Goal: Transaction & Acquisition: Purchase product/service

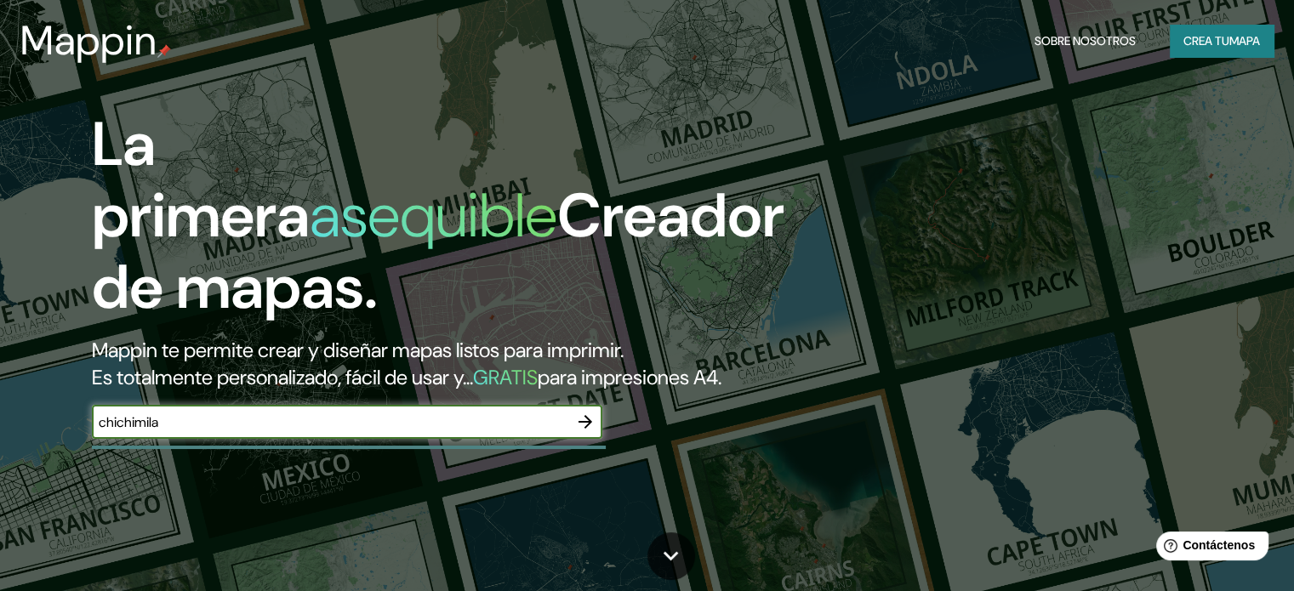
type input "chichimila"
click at [583, 432] on icon "button" at bounding box center [585, 422] width 20 height 20
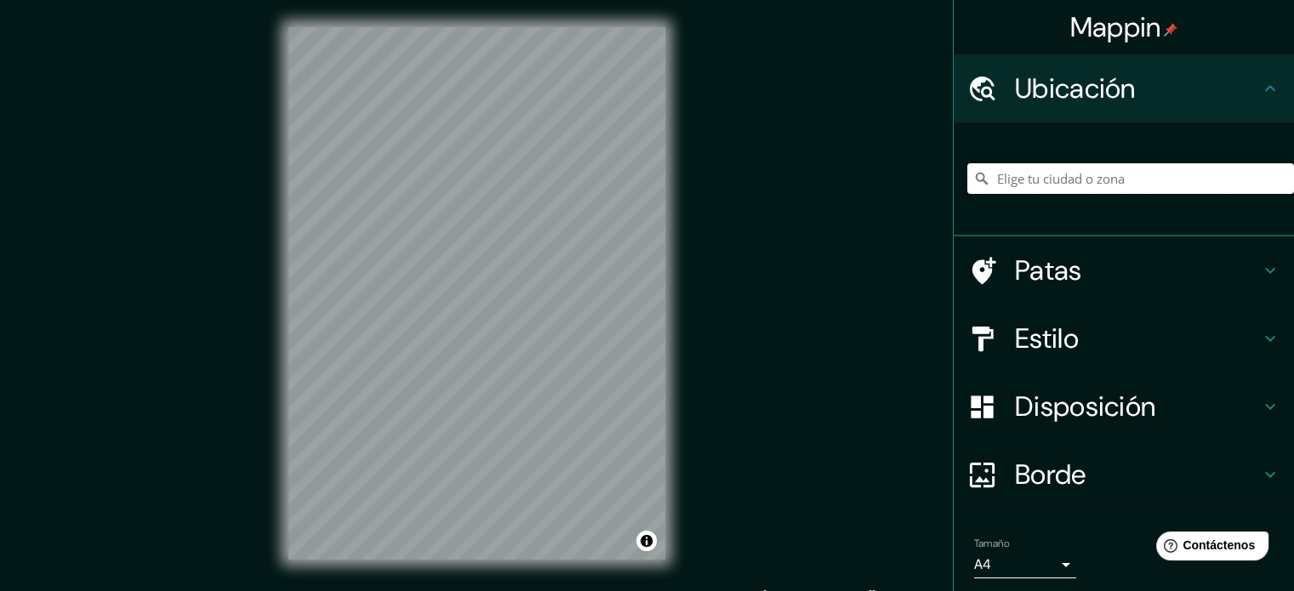
click at [1043, 178] on input "Elige tu ciudad o zona" at bounding box center [1130, 178] width 327 height 31
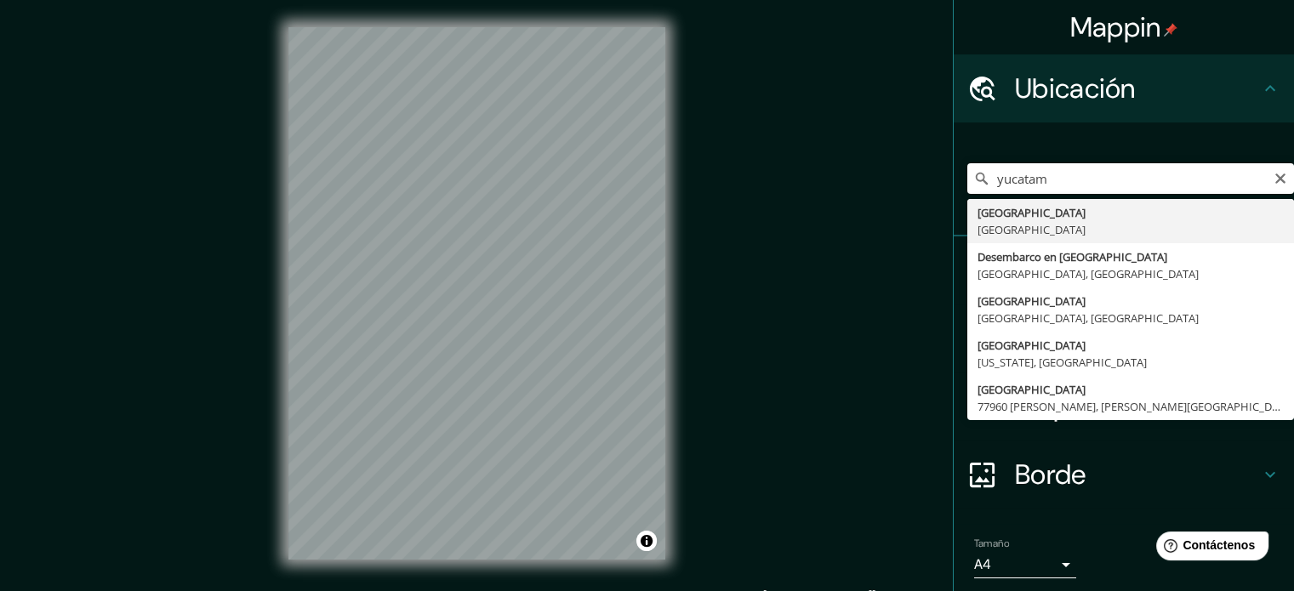
type input "[GEOGRAPHIC_DATA], [GEOGRAPHIC_DATA]"
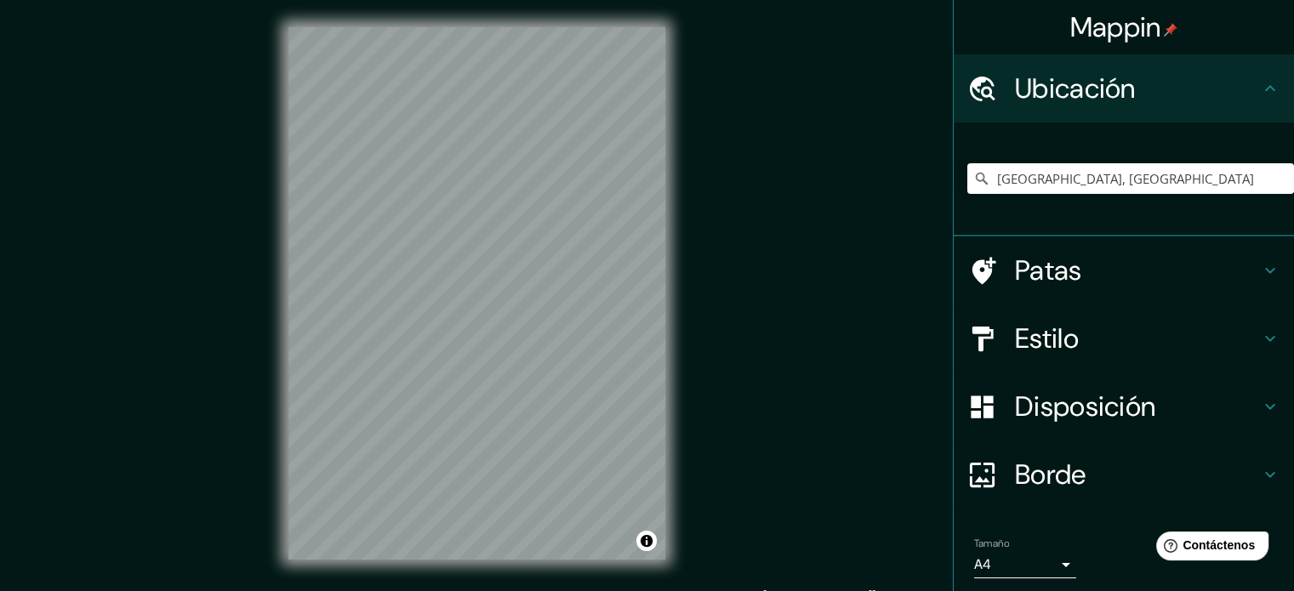
click at [1153, 339] on h4 "Estilo" at bounding box center [1137, 339] width 245 height 34
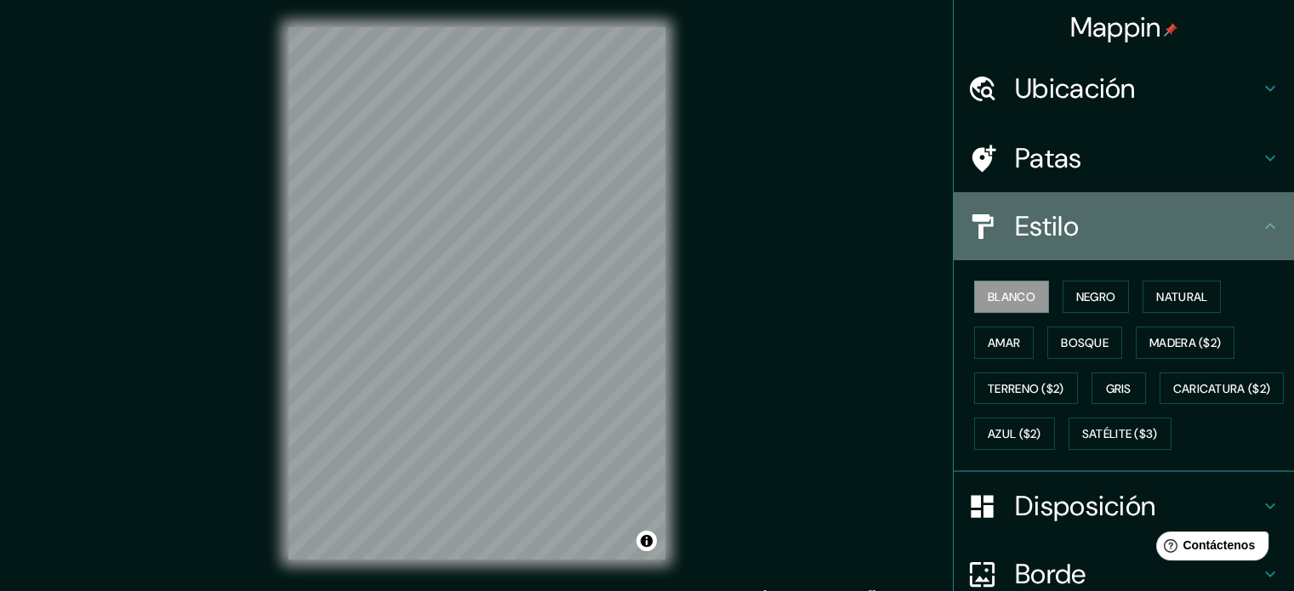
click at [1260, 218] on icon at bounding box center [1270, 226] width 20 height 20
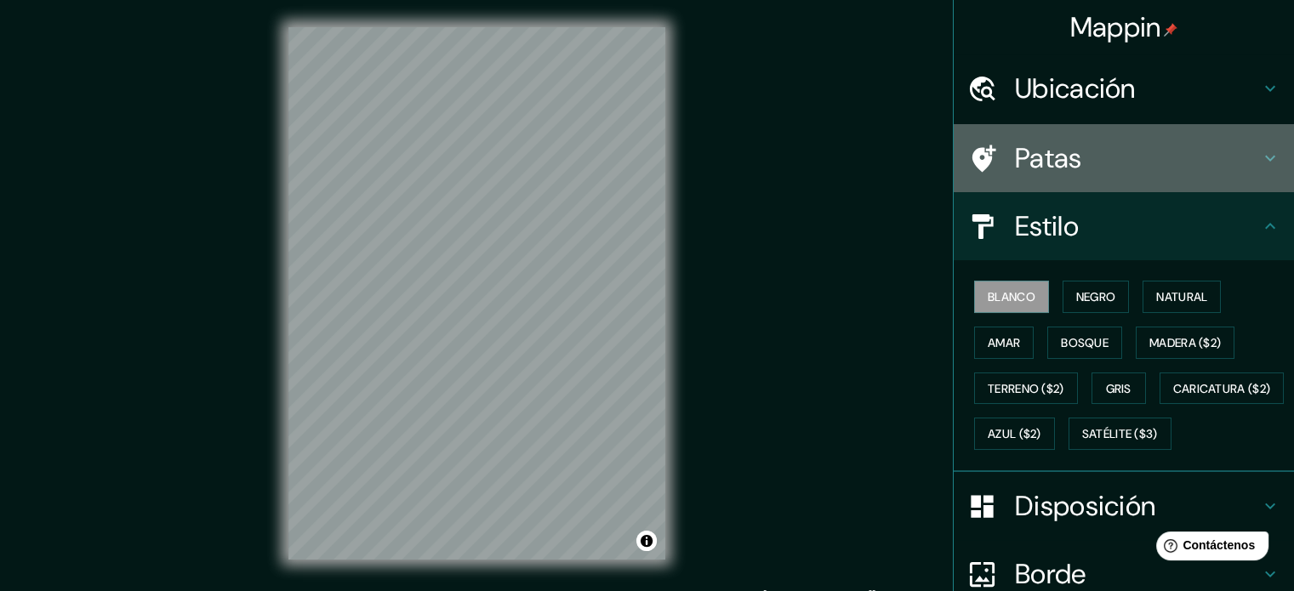
click at [1265, 158] on icon at bounding box center [1270, 159] width 10 height 6
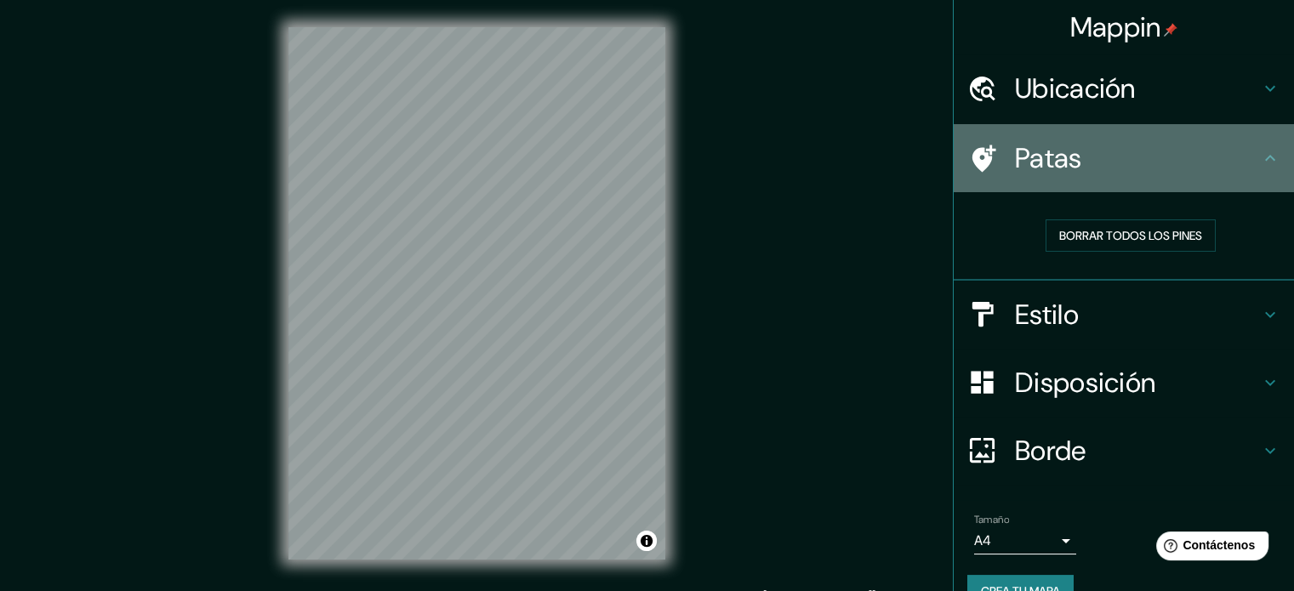
click at [967, 169] on icon at bounding box center [982, 159] width 30 height 30
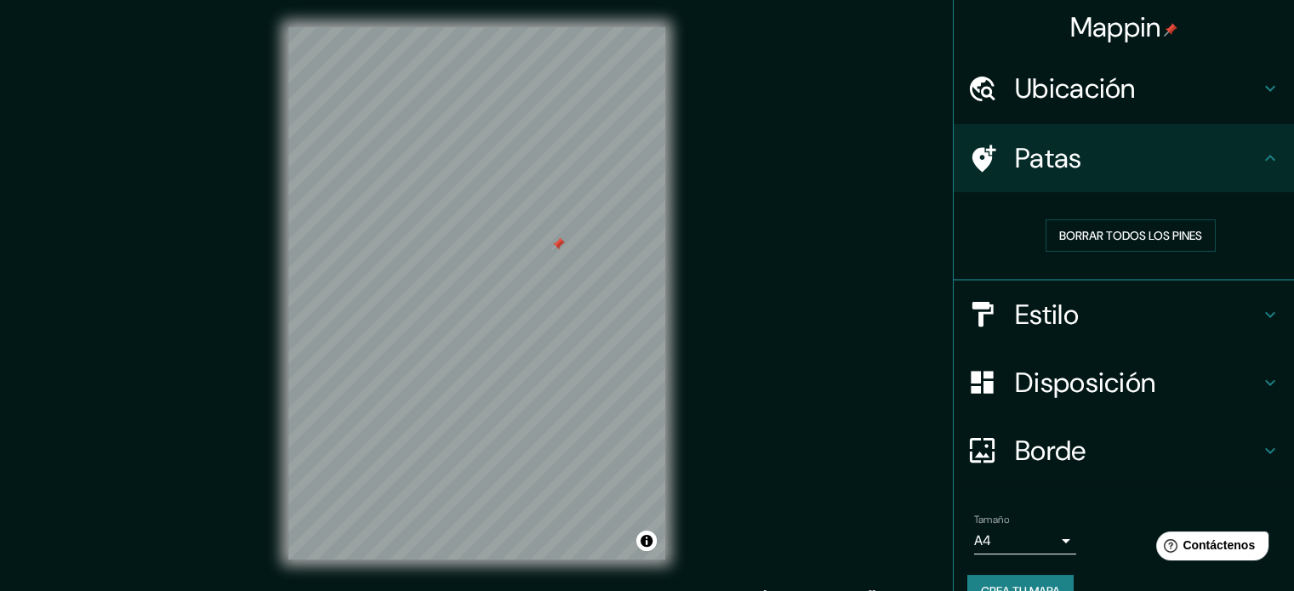
click at [563, 244] on div at bounding box center [558, 244] width 14 height 14
click at [1077, 237] on font "Borrar todos los pines" at bounding box center [1130, 235] width 143 height 15
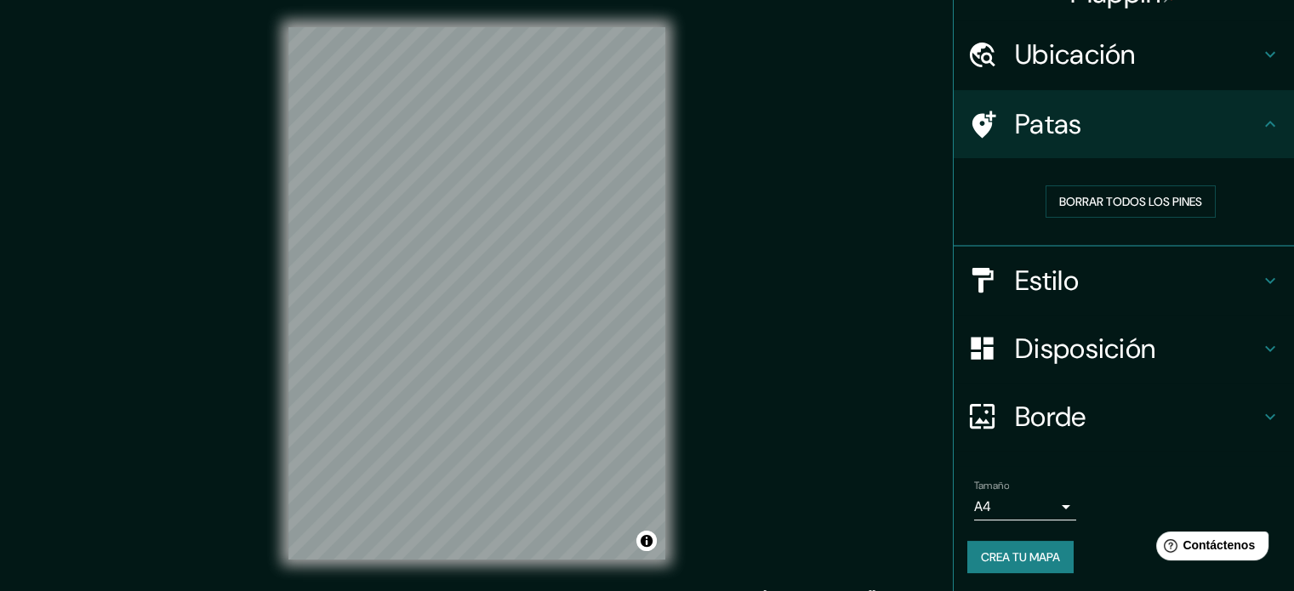
click at [1223, 339] on h4 "Disposición" at bounding box center [1137, 349] width 245 height 34
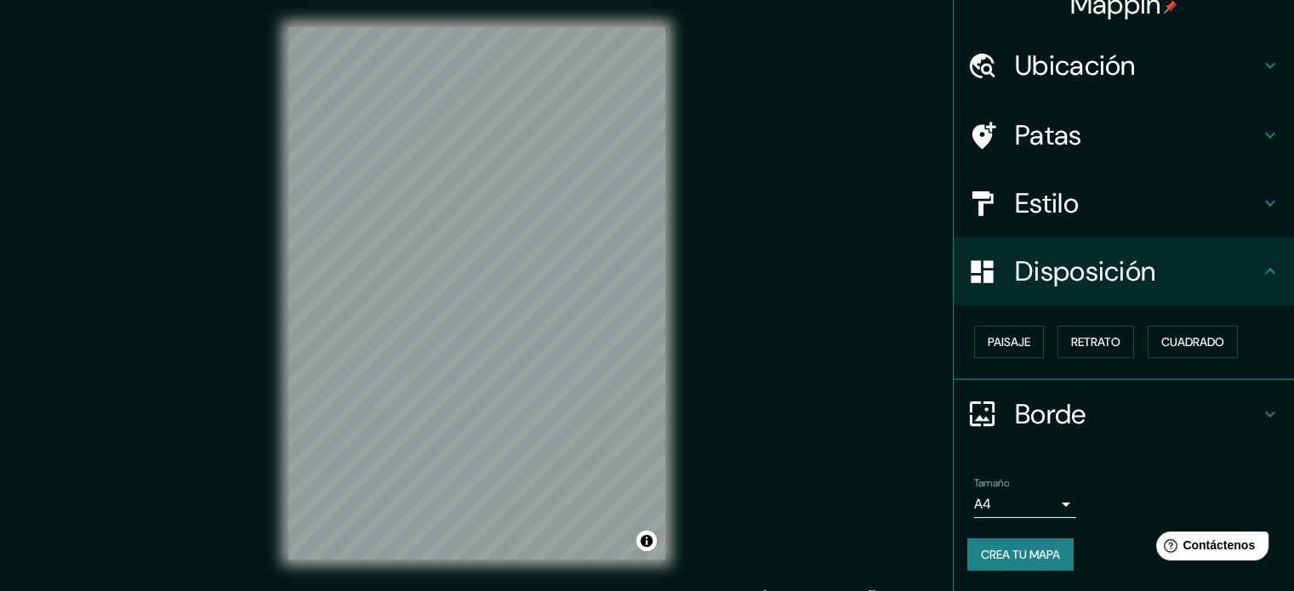
scroll to position [20, 0]
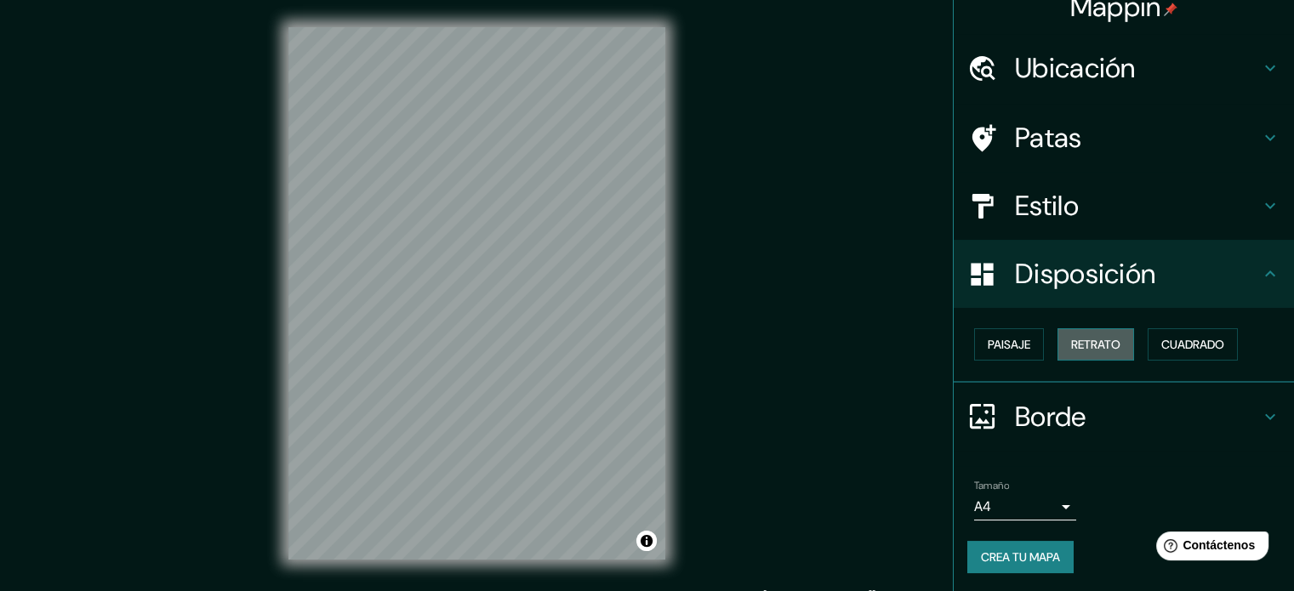
click at [1082, 340] on font "Retrato" at bounding box center [1095, 344] width 49 height 15
click at [995, 349] on font "Paisaje" at bounding box center [1008, 344] width 43 height 15
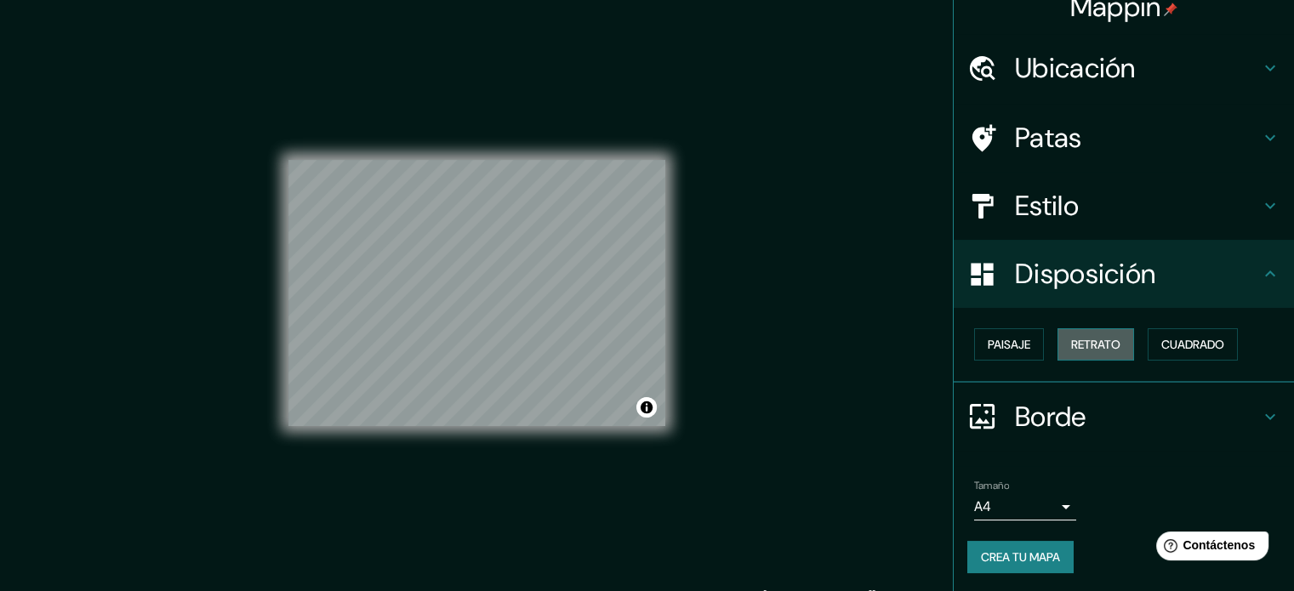
click at [1093, 343] on font "Retrato" at bounding box center [1095, 344] width 49 height 15
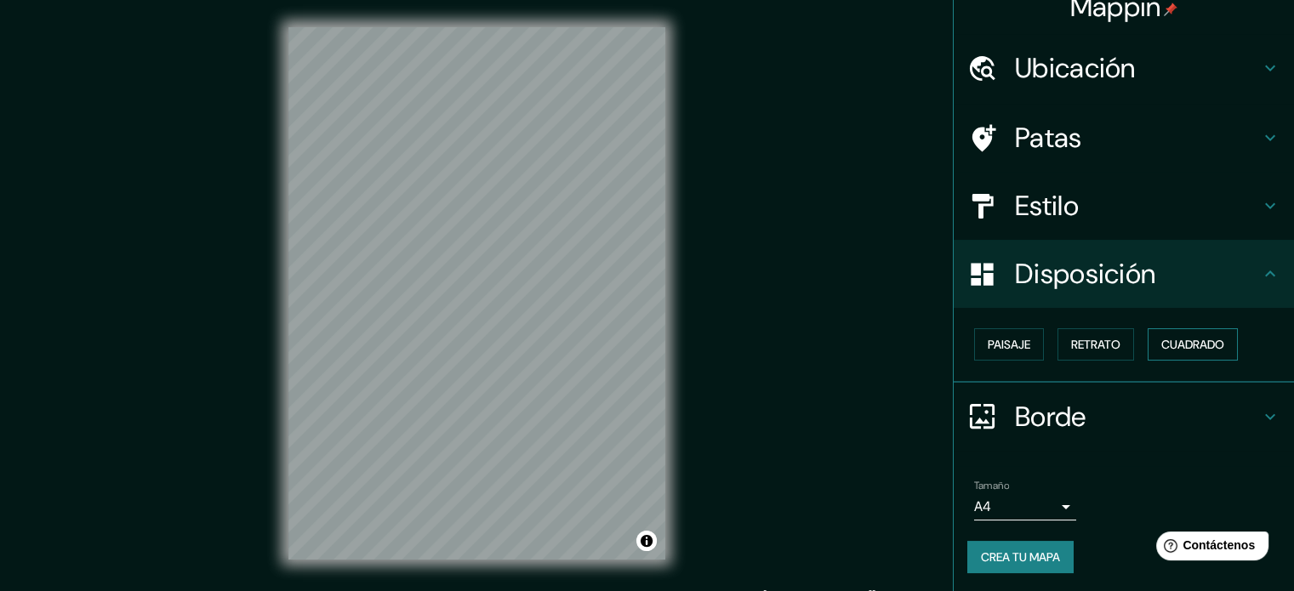
click at [1163, 342] on font "Cuadrado" at bounding box center [1192, 344] width 63 height 15
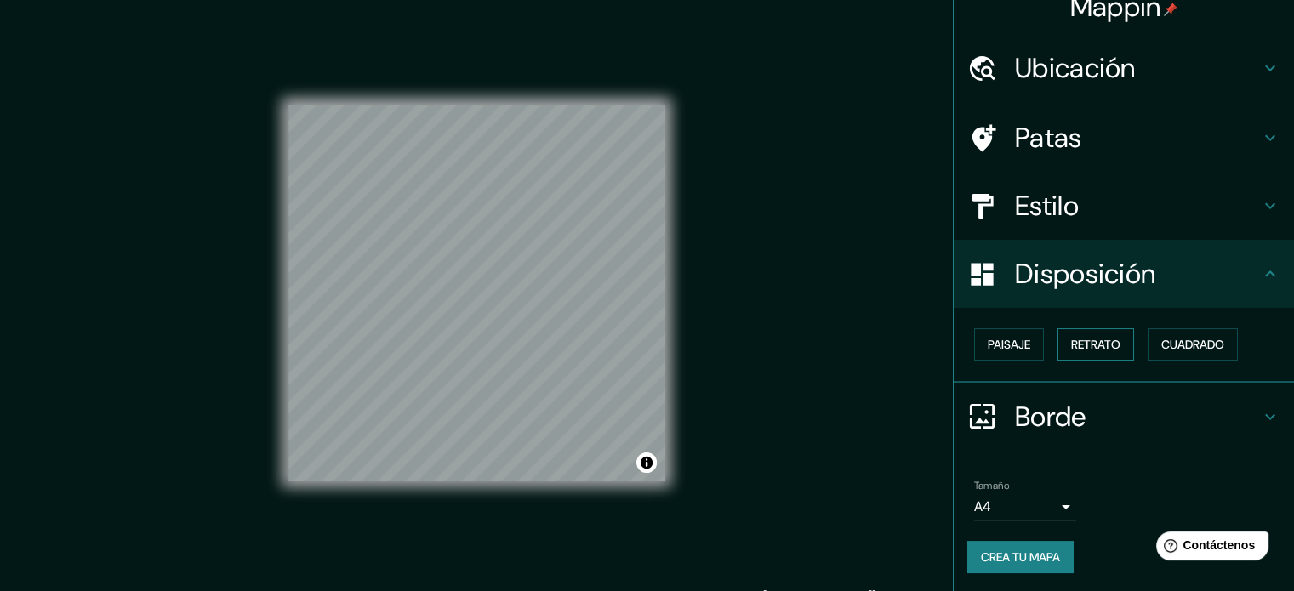
click at [1078, 345] on font "Retrato" at bounding box center [1095, 344] width 49 height 15
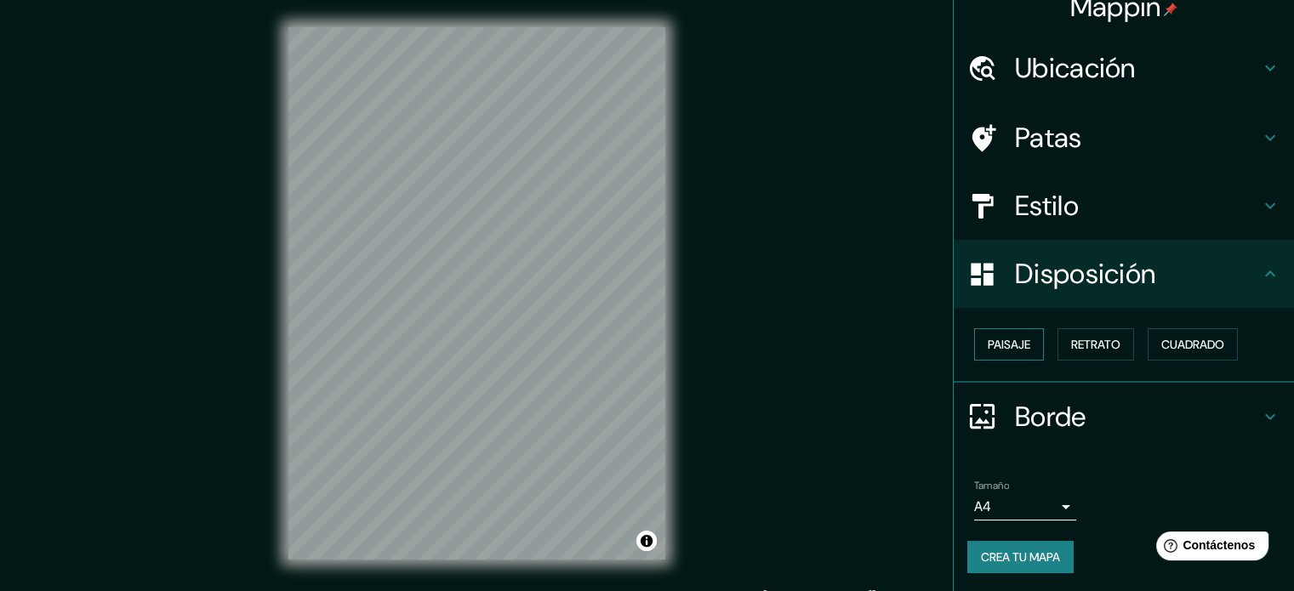
click at [987, 349] on font "Paisaje" at bounding box center [1008, 344] width 43 height 15
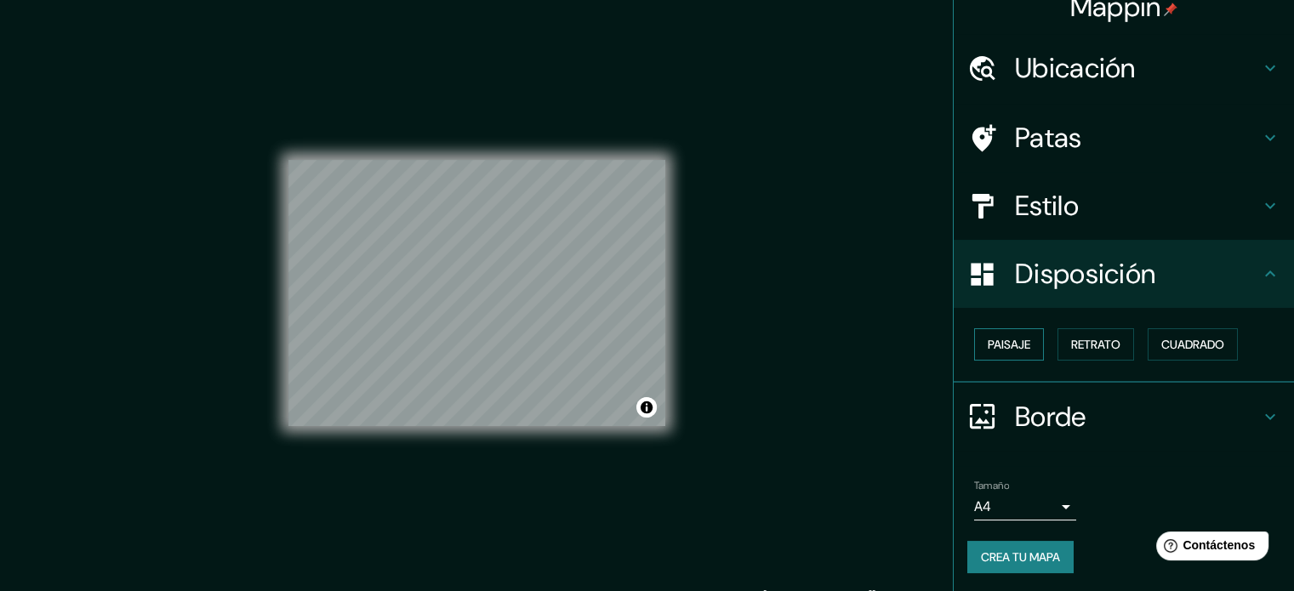
scroll to position [0, 0]
click at [1005, 344] on font "Paisaje" at bounding box center [1008, 344] width 43 height 15
click at [1081, 343] on font "Retrato" at bounding box center [1095, 344] width 49 height 15
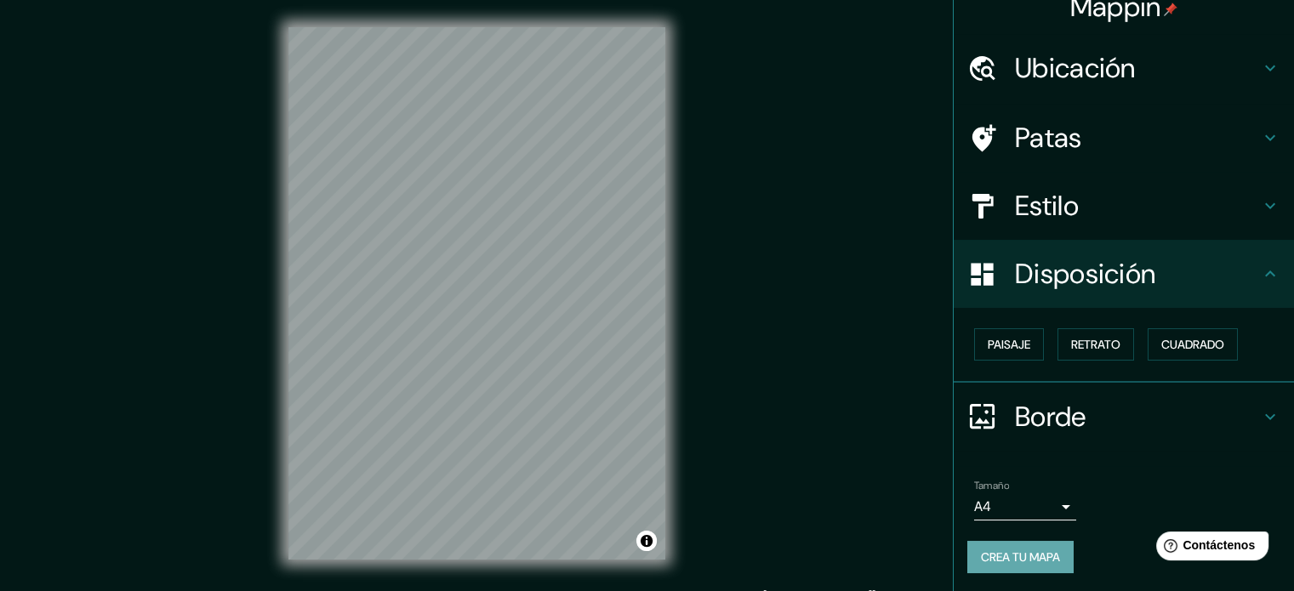
click at [1031, 561] on font "Crea tu mapa" at bounding box center [1020, 556] width 79 height 15
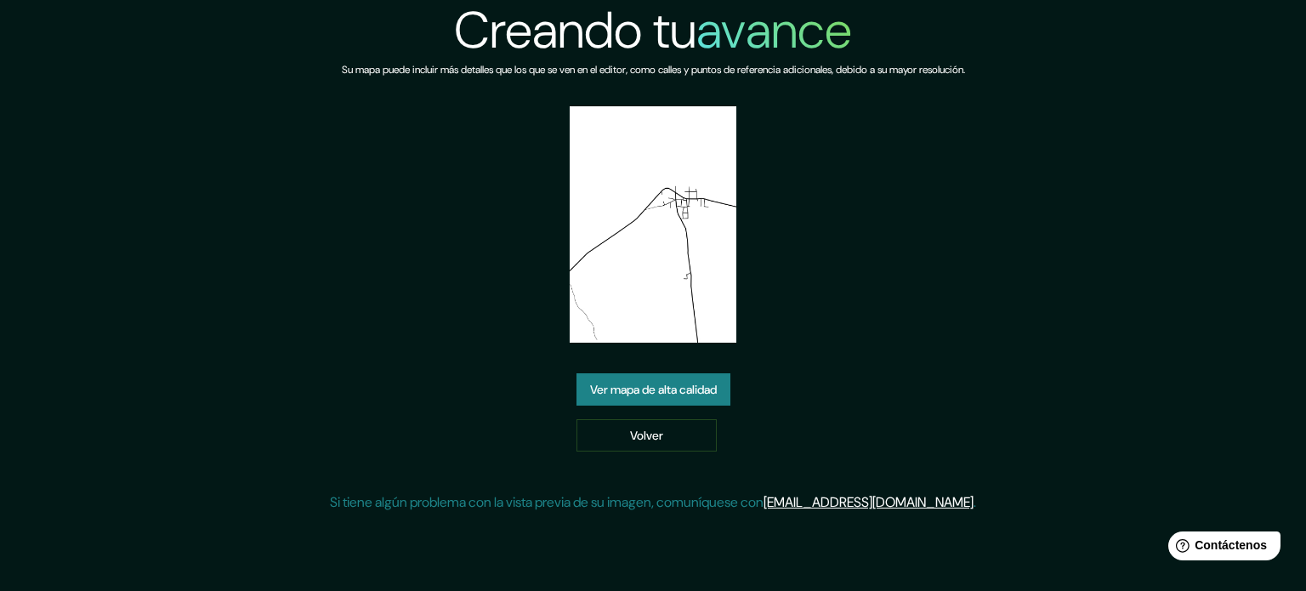
drag, startPoint x: 856, startPoint y: 316, endPoint x: 820, endPoint y: 363, distance: 59.5
click at [820, 363] on div "Creando tu avance Su mapa puede incluir más detalles que los que se ven en el e…" at bounding box center [653, 263] width 646 height 526
